Goal: Information Seeking & Learning: Learn about a topic

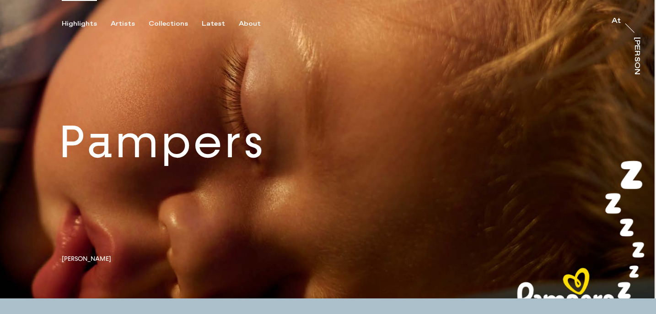
click at [77, 26] on div "Highlights" at bounding box center [79, 24] width 35 height 8
click at [121, 26] on div "Artists" at bounding box center [123, 24] width 24 height 8
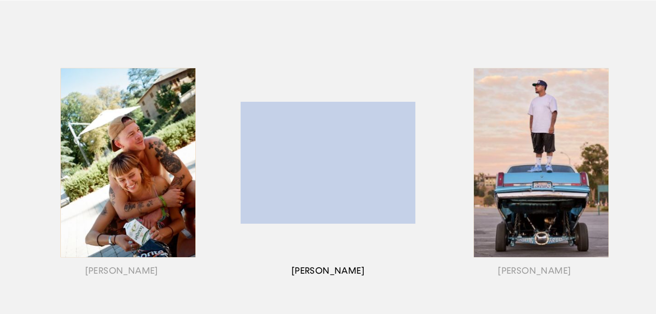
scroll to position [112, 0]
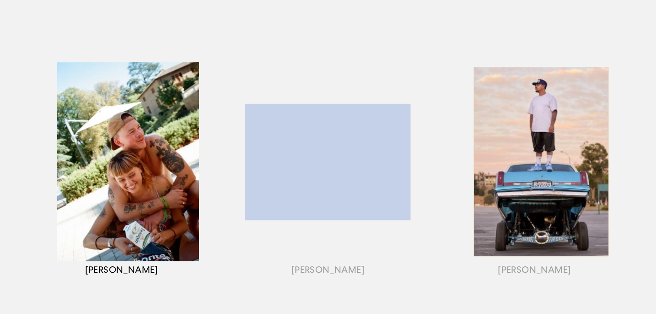
click at [179, 162] on div "button" at bounding box center [121, 173] width 206 height 286
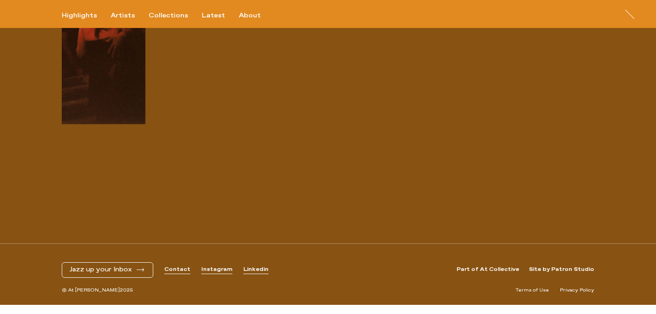
scroll to position [0, 826]
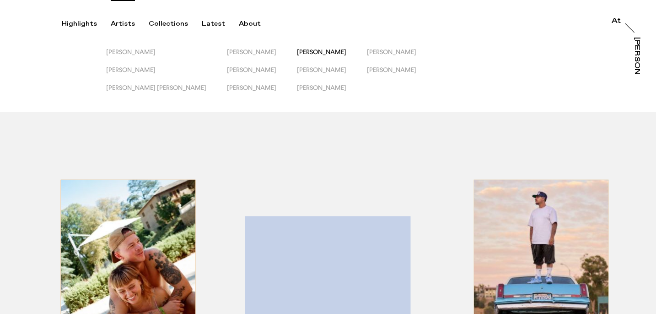
click at [297, 53] on span "[PERSON_NAME]" at bounding box center [321, 51] width 49 height 7
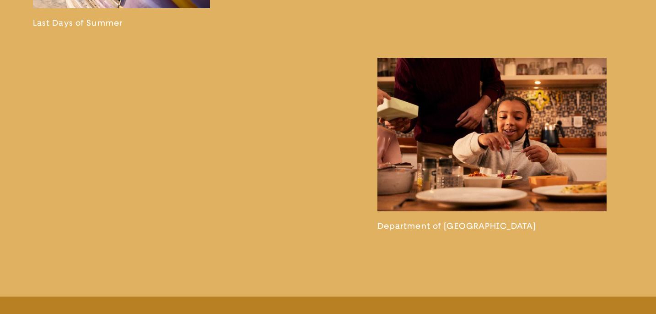
scroll to position [2011, 0]
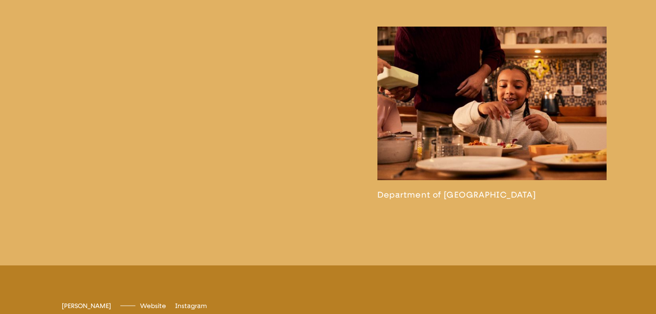
click at [434, 162] on link at bounding box center [493, 113] width 230 height 173
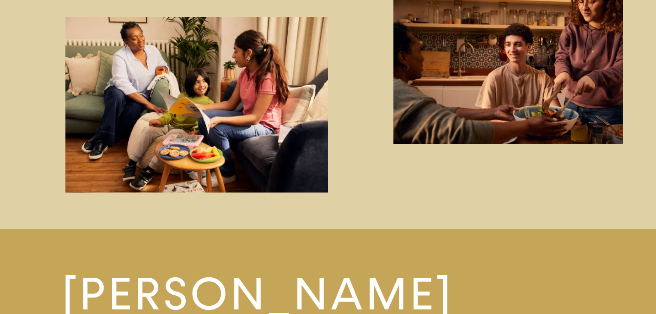
scroll to position [1068, 0]
